Goal: Transaction & Acquisition: Purchase product/service

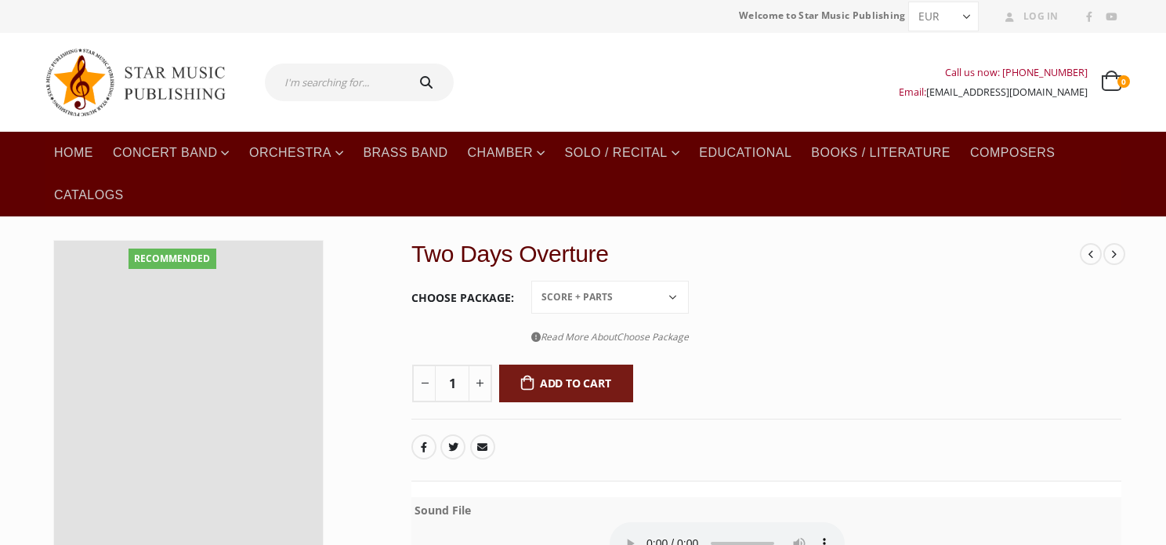
click at [641, 297] on select "Choose an option Conductor Score PDF File Score + Parts Score + Parts + PDF File" at bounding box center [610, 297] width 158 height 33
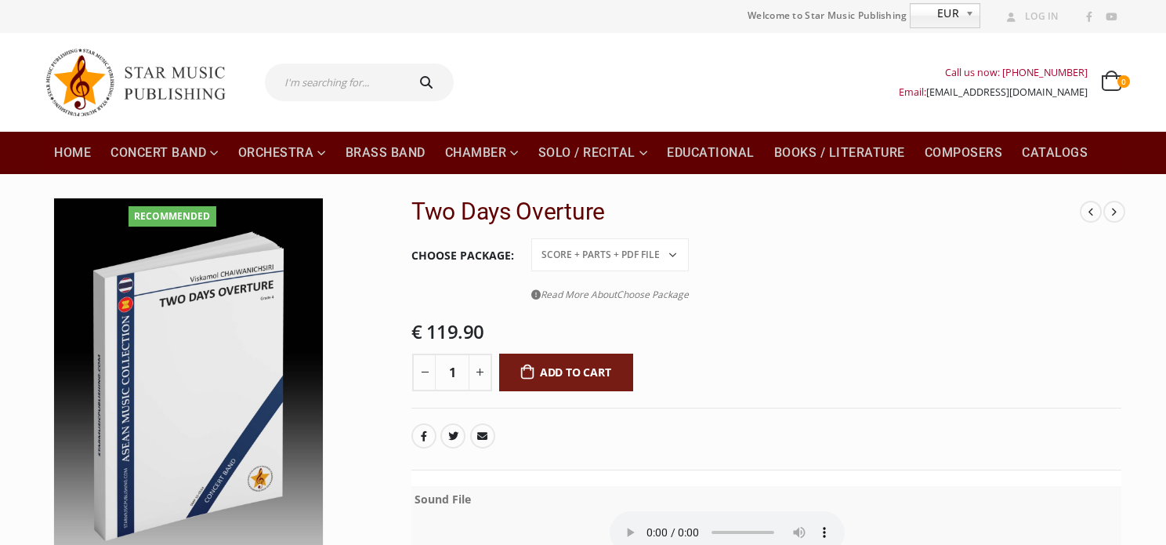
click at [531, 238] on select "Conductor Score PDF File Score + Parts Score + Parts + PDF File" at bounding box center [610, 254] width 158 height 33
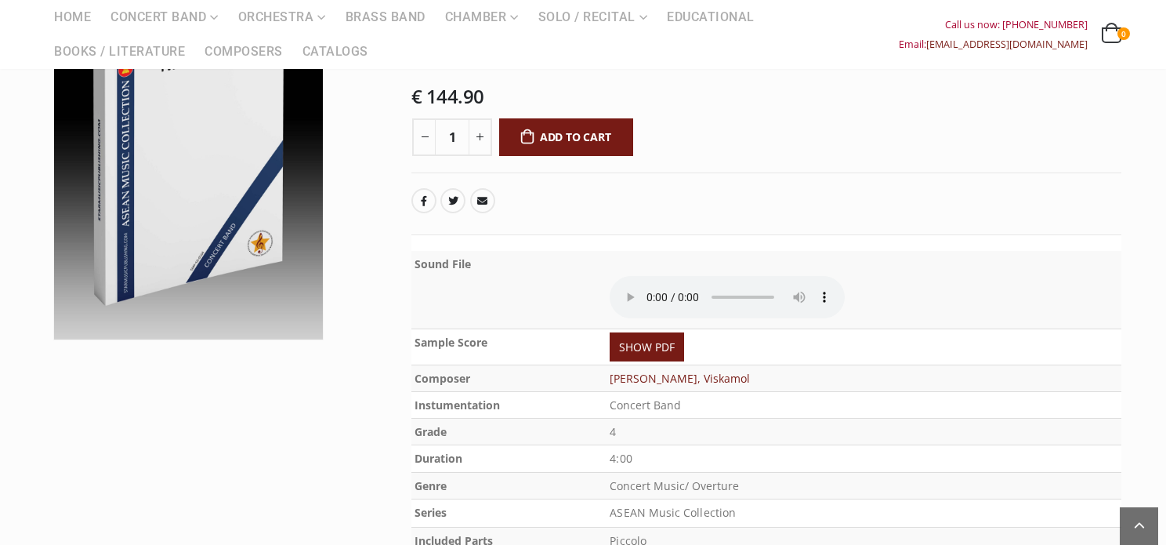
scroll to position [392, 0]
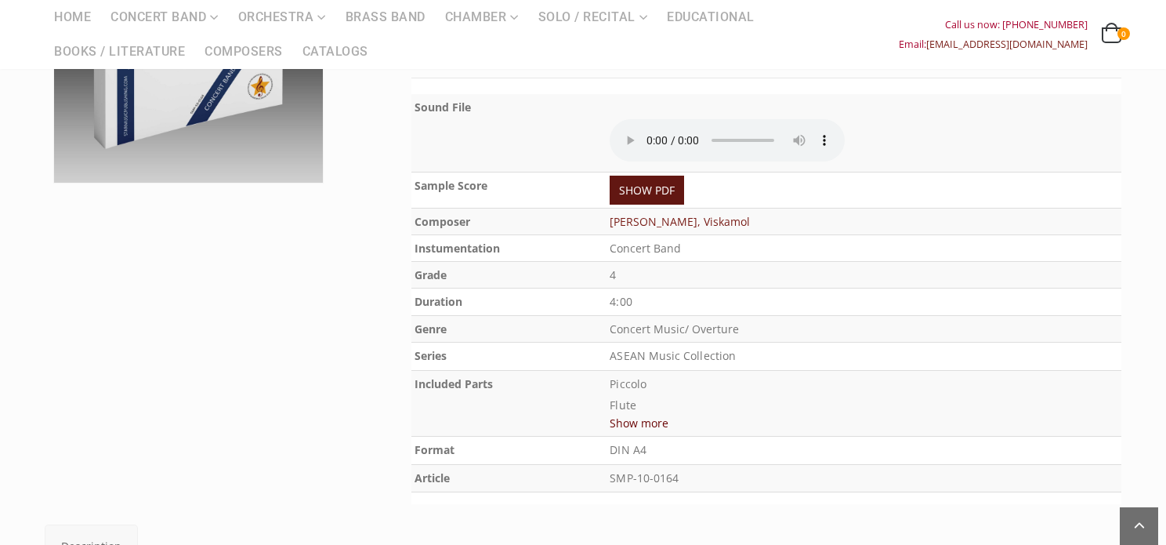
click at [632, 186] on link "SHOW PDF" at bounding box center [647, 190] width 74 height 29
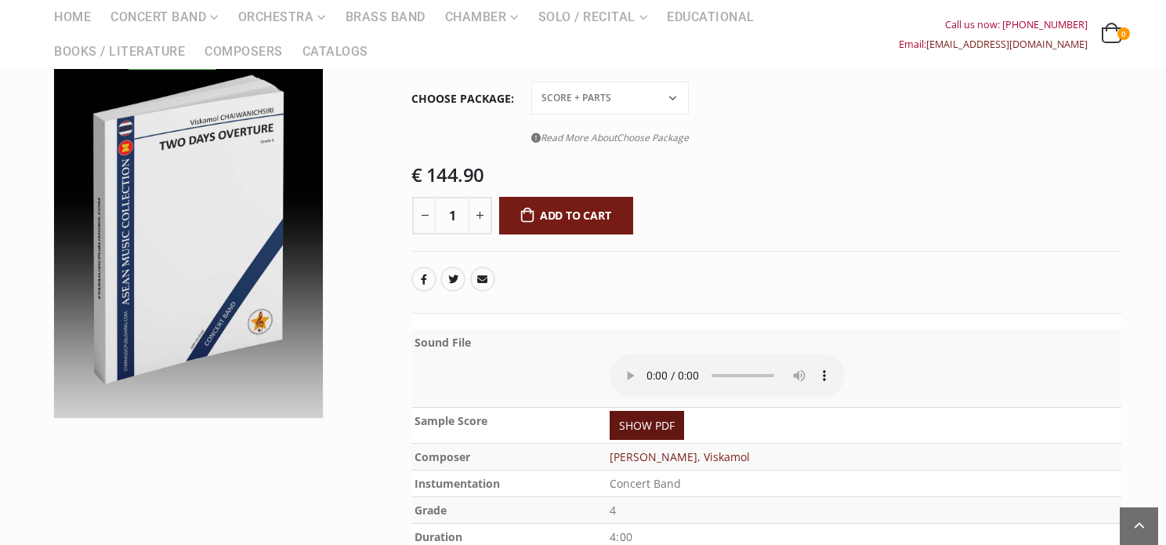
scroll to position [0, 0]
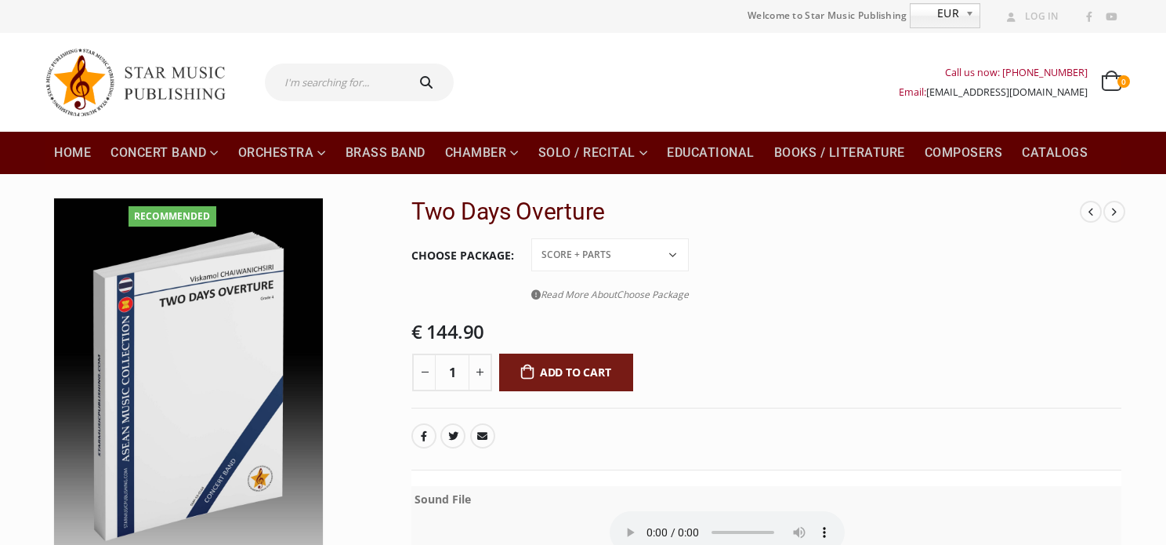
click at [602, 256] on select "Conductor Score PDF File Score + Parts Score + Parts + PDF File" at bounding box center [610, 254] width 158 height 33
click at [531, 238] on select "Conductor Score PDF File Score + Parts Score + Parts + PDF File" at bounding box center [610, 254] width 158 height 33
click at [597, 255] on select "Conductor Score PDF File Score + Parts Score + Parts + PDF File" at bounding box center [610, 254] width 158 height 33
click at [531, 238] on select "Conductor Score PDF File Score + Parts Score + Parts + PDF File" at bounding box center [610, 254] width 158 height 33
click at [592, 248] on select "Conductor Score PDF File Score + Parts Score + Parts + PDF File" at bounding box center [610, 254] width 158 height 33
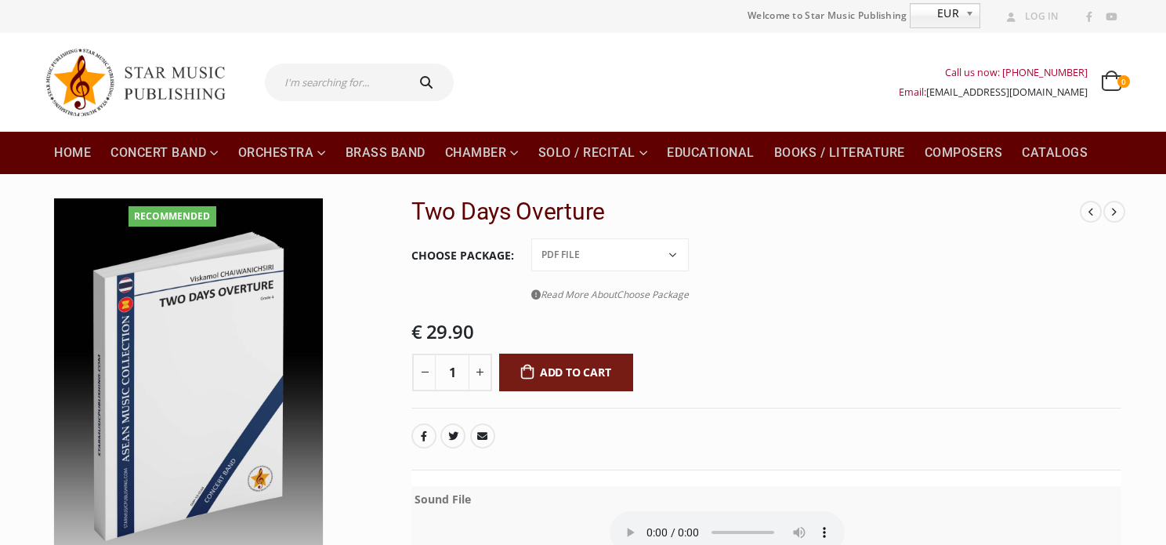
click at [531, 238] on select "Conductor Score PDF File Score + Parts Score + Parts + PDF File" at bounding box center [610, 254] width 158 height 33
select select "pdf-file"
click at [580, 293] on link "Read More About Choose Package" at bounding box center [610, 294] width 158 height 20
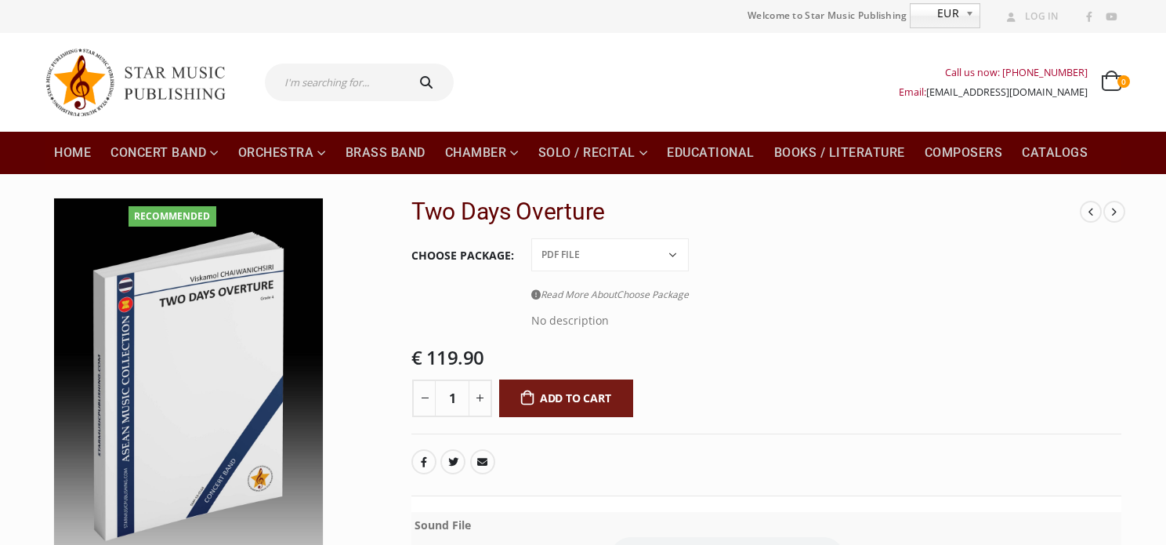
click at [578, 256] on select "Conductor Score PDF File Score + Parts Score + Parts + PDF File" at bounding box center [610, 254] width 158 height 33
click at [579, 256] on select "Conductor Score PDF File Score + Parts Score + Parts + PDF File" at bounding box center [610, 254] width 158 height 33
